Goal: Information Seeking & Learning: Learn about a topic

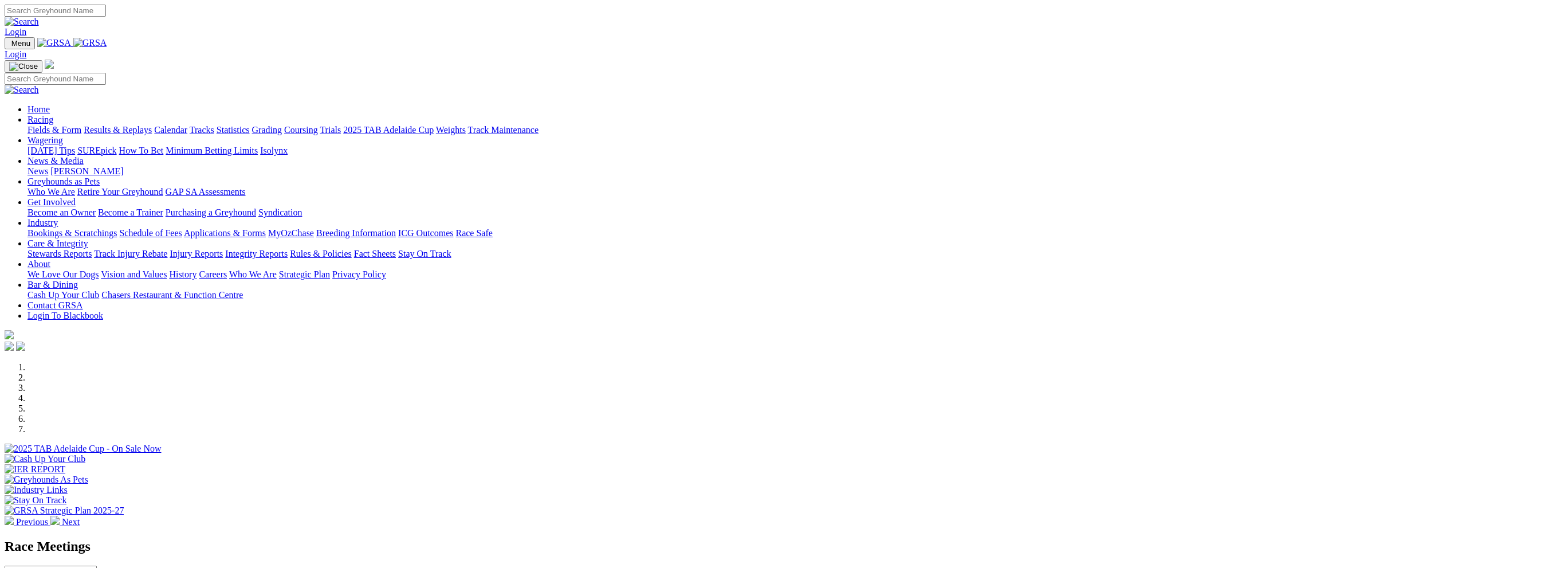
scroll to position [287, 0]
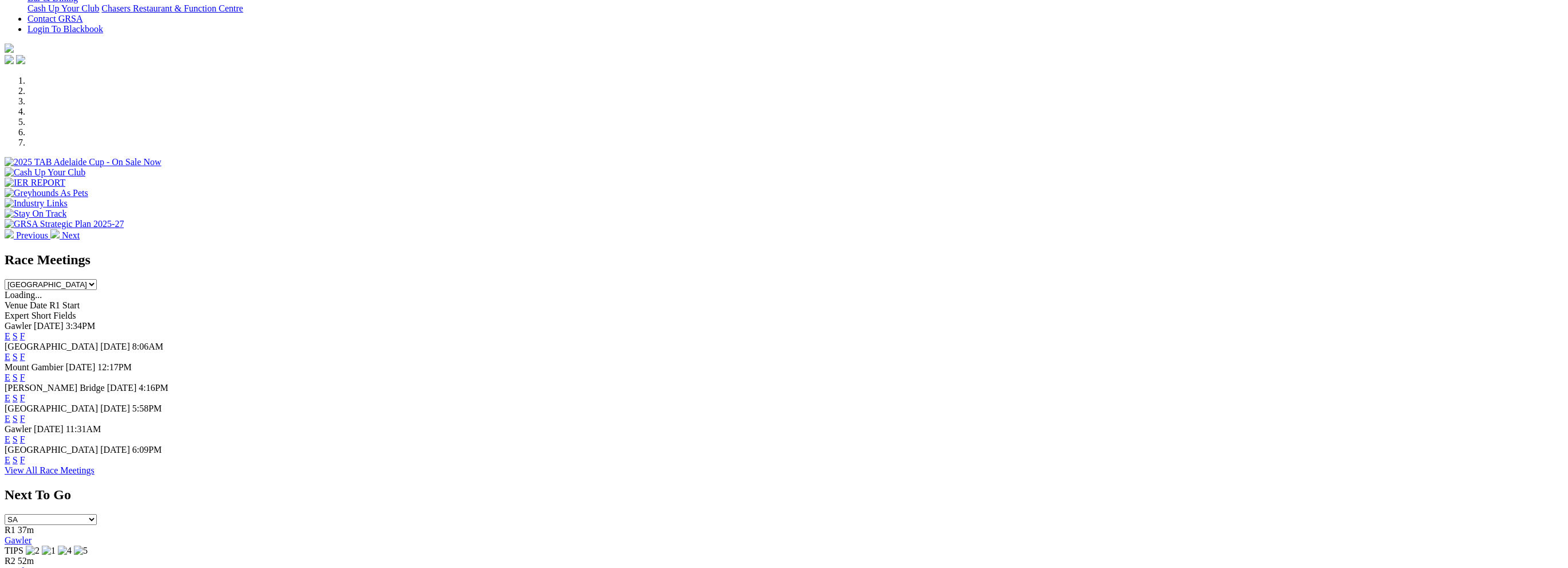
click at [25, 373] on link "F" at bounding box center [23, 377] width 6 height 10
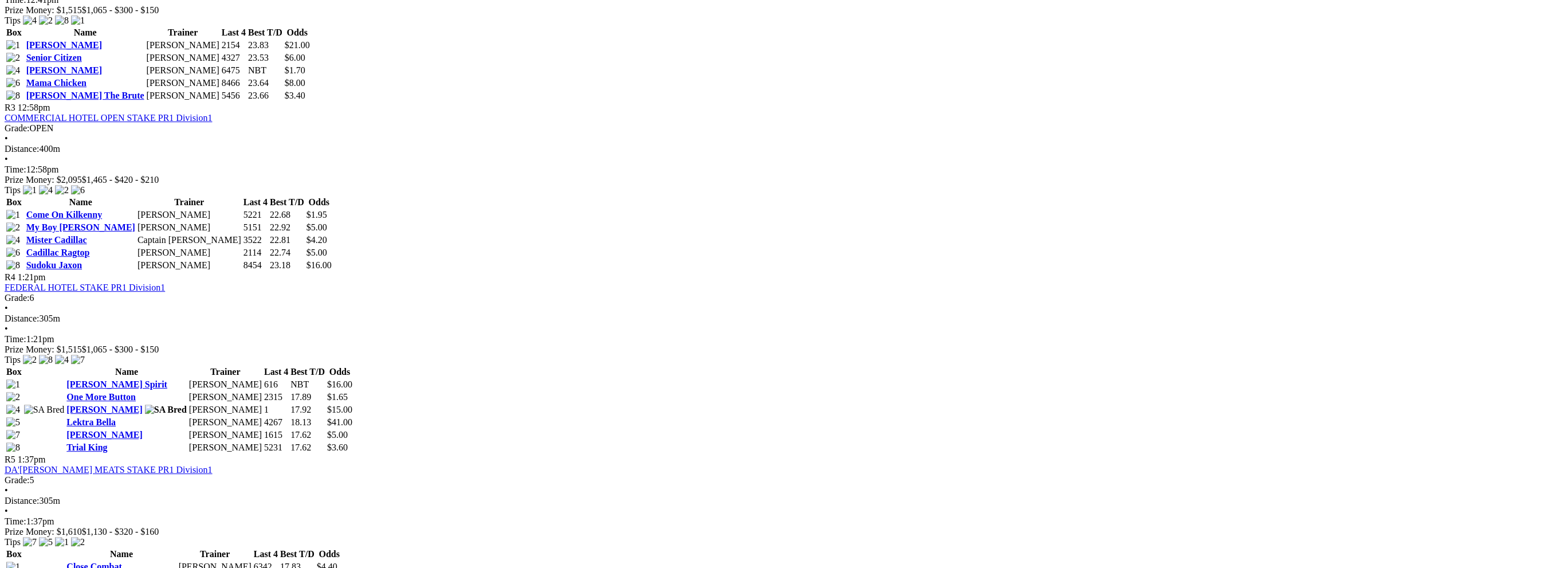
scroll to position [516, 0]
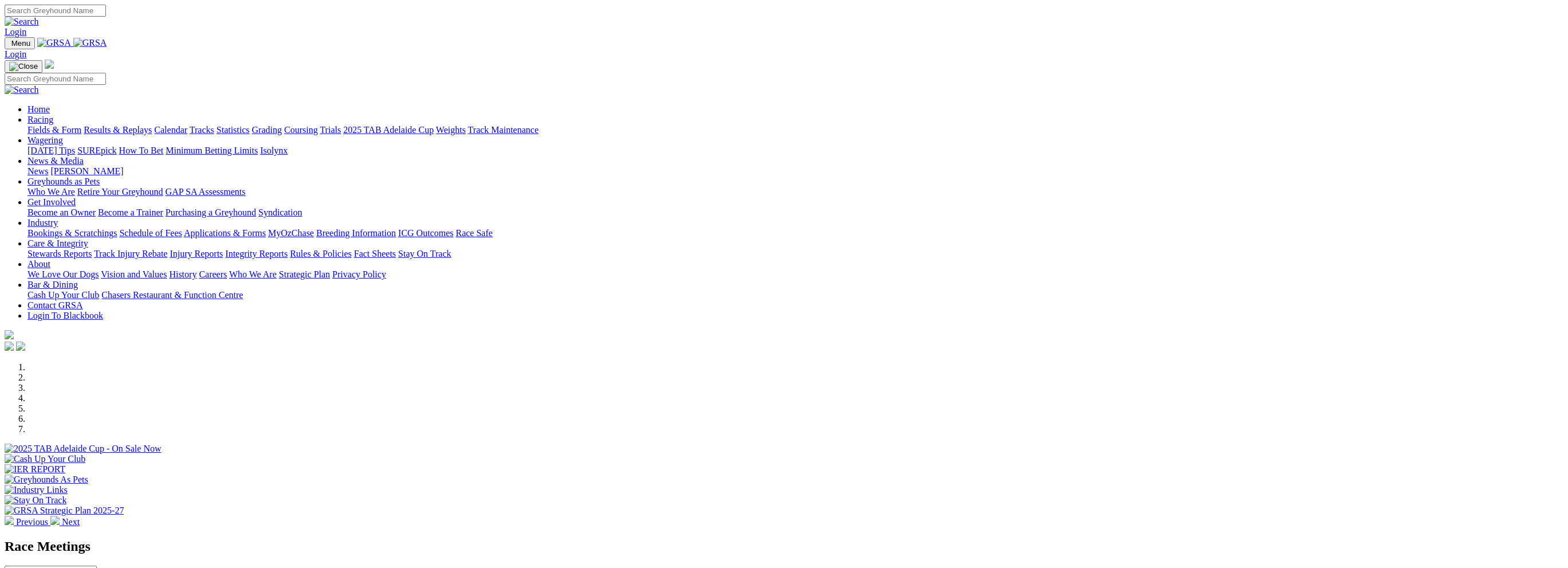
scroll to position [287, 0]
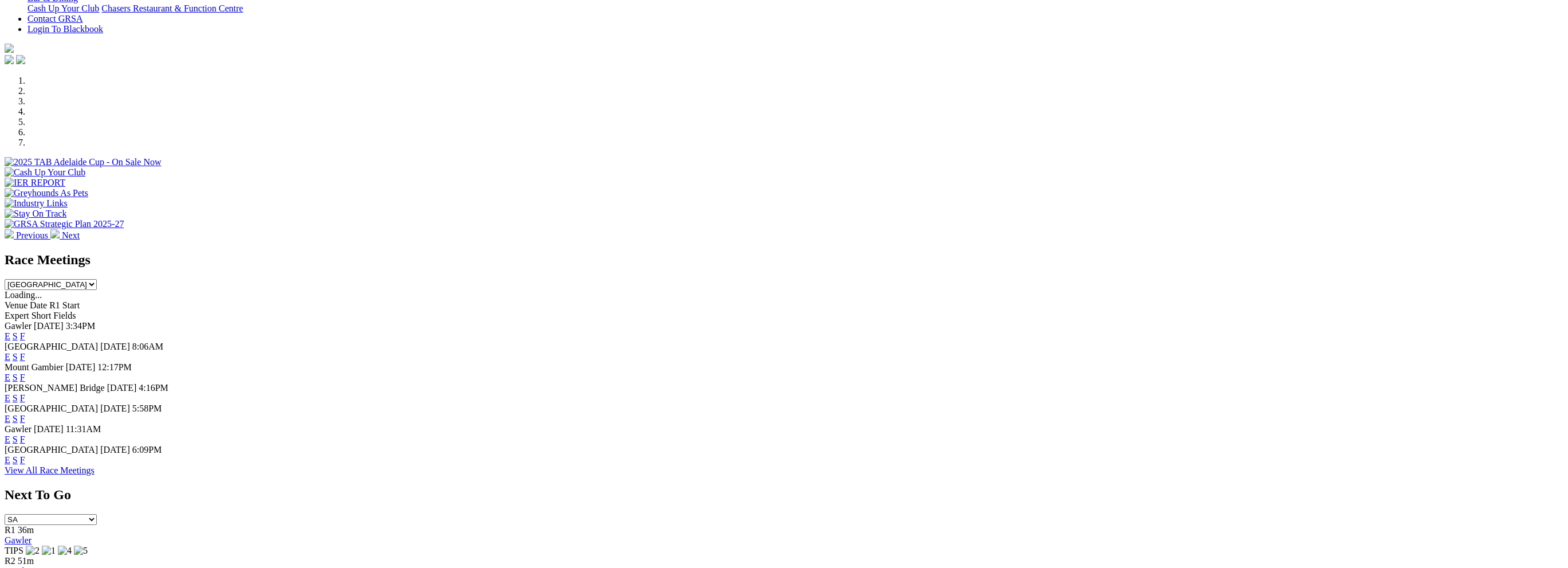
click at [25, 414] on link "F" at bounding box center [23, 419] width 6 height 10
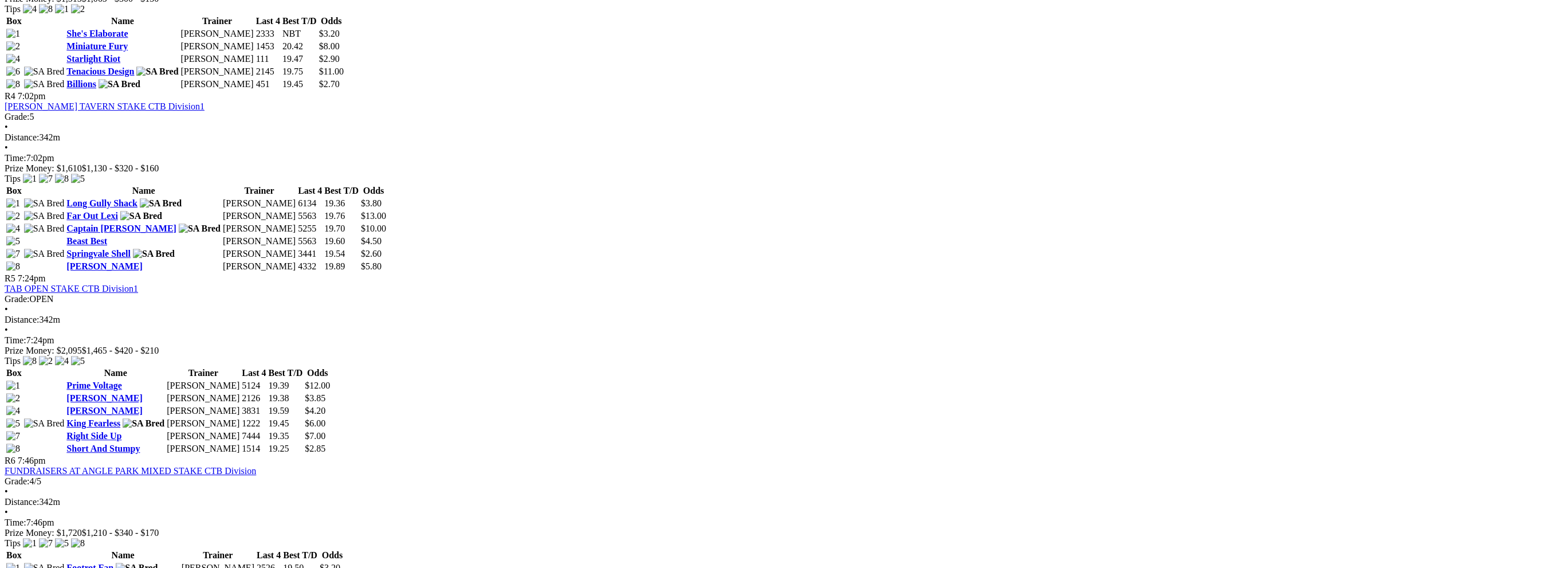
scroll to position [860, 0]
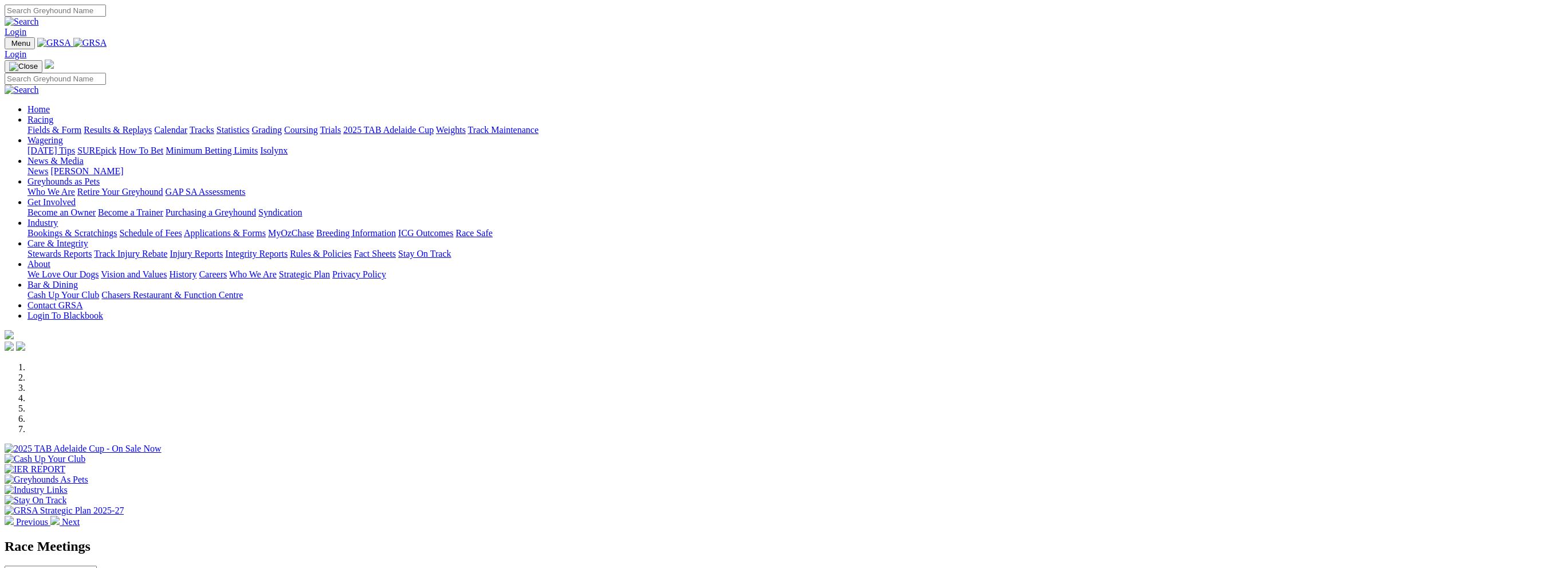
scroll to position [287, 0]
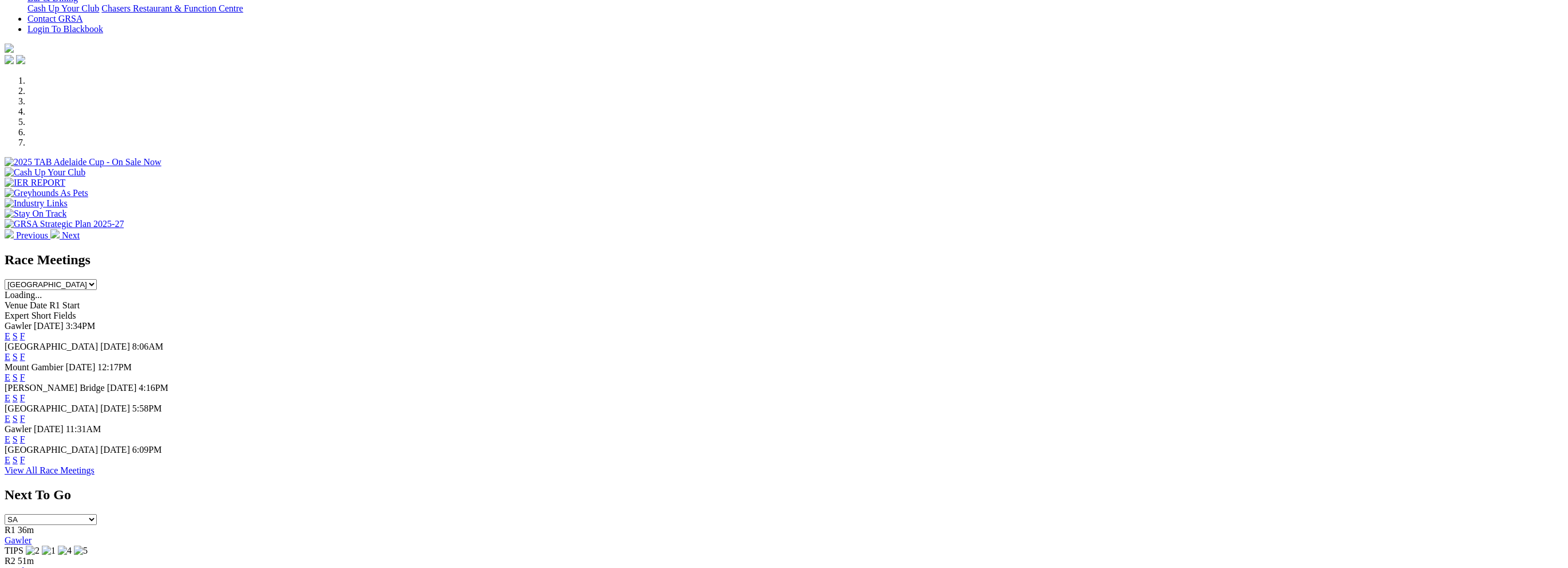
click at [25, 465] on link "F" at bounding box center [23, 460] width 6 height 10
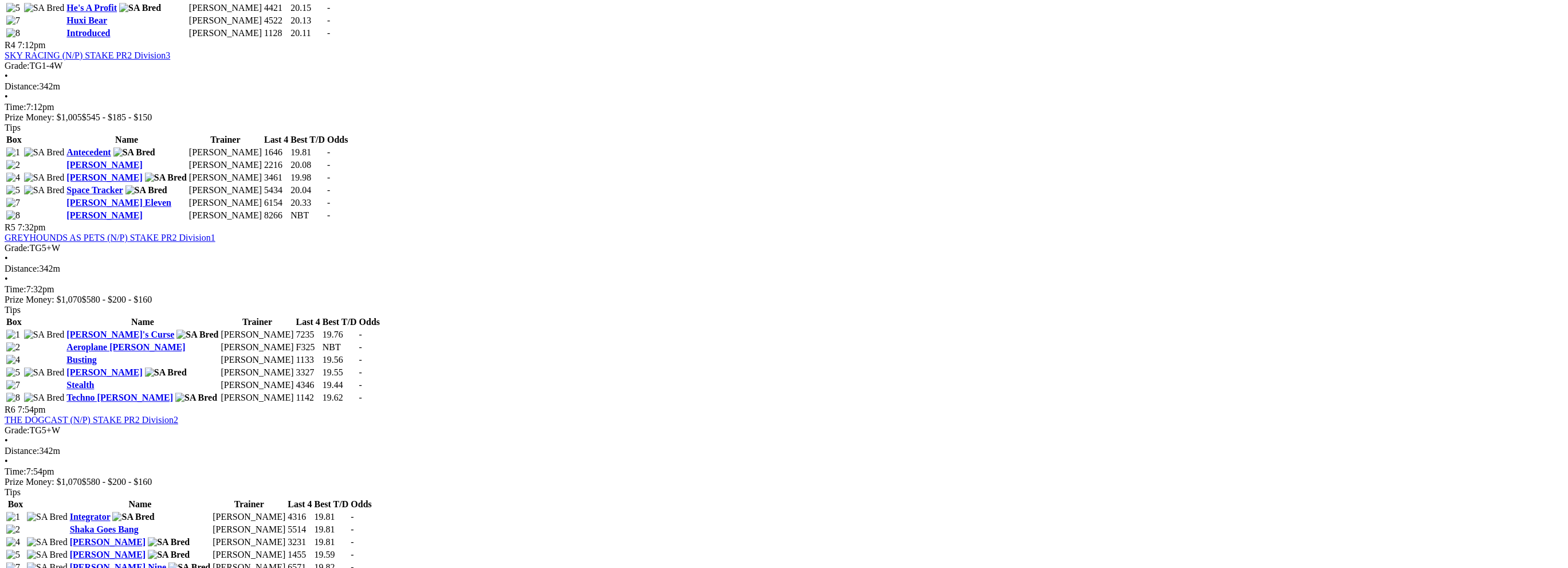
scroll to position [1147, 0]
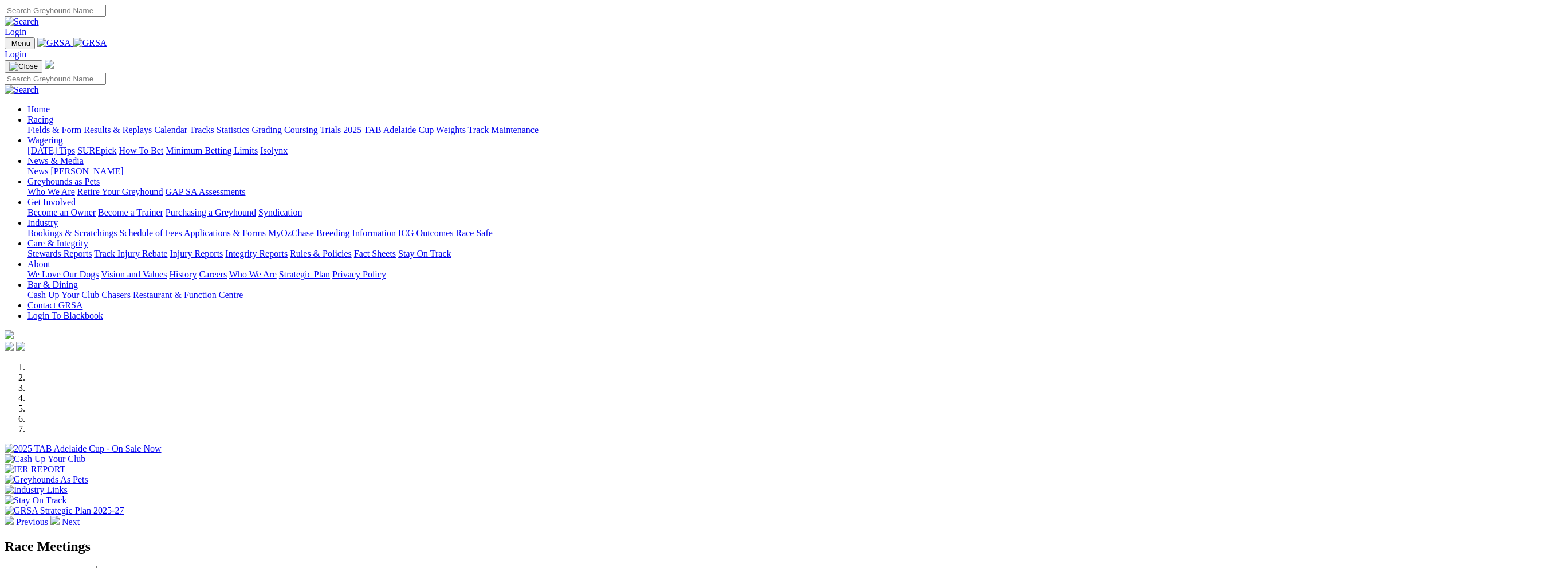
scroll to position [287, 0]
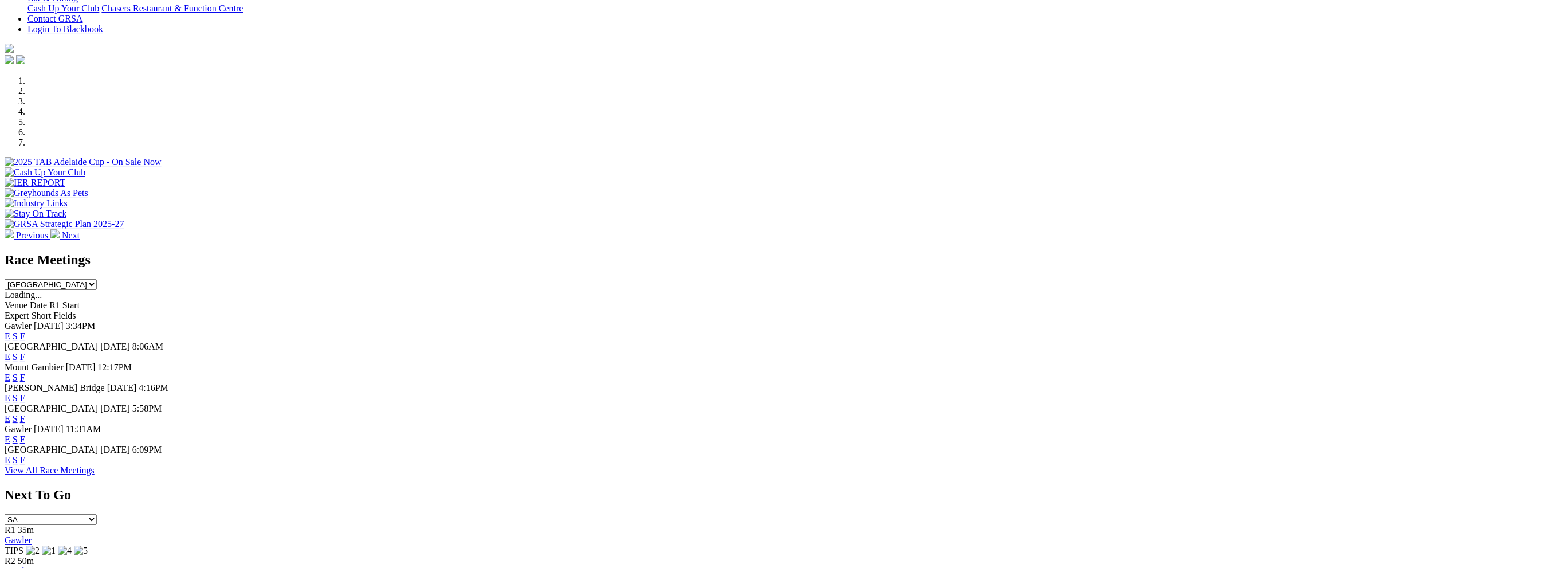
click at [25, 394] on link "F" at bounding box center [23, 398] width 6 height 10
